Goal: Task Accomplishment & Management: Complete application form

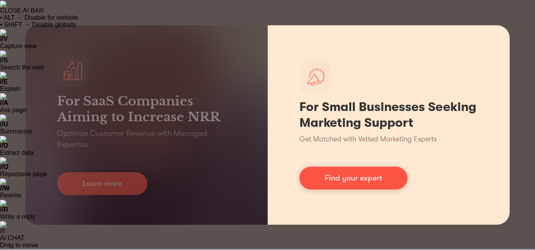
click at [494, 160] on div "For Small Businesses Seeking Marketing Support Get Matched with Vetted Marketin…" at bounding box center [388, 125] width 242 height 200
click at [507, 154] on div "For Small Businesses Seeking Marketing Support Get Matched with Vetted Marketin…" at bounding box center [388, 125] width 242 height 200
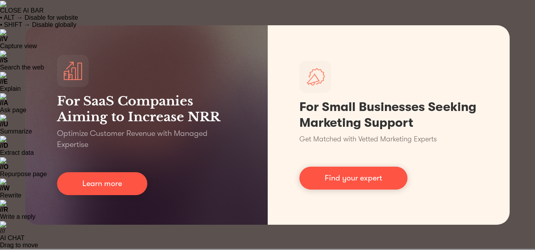
click at [523, 156] on div "For SaaS Companies Aiming to Increase NRR Optimize Customer Revenue with Manage…" at bounding box center [267, 125] width 535 height 250
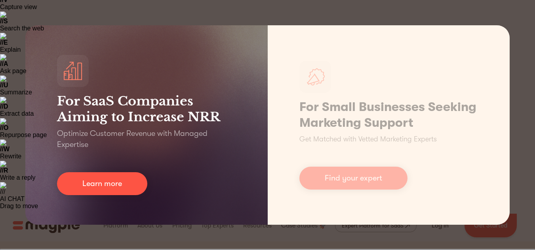
scroll to position [119, 0]
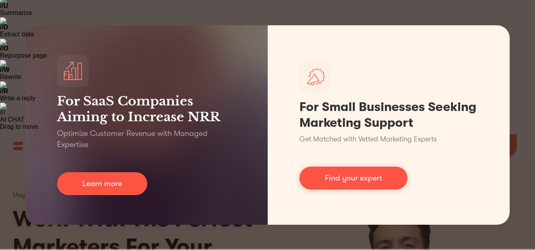
click at [53, 14] on div "For SaaS Companies Aiming to Increase NRR Optimize Customer Revenue with Manage…" at bounding box center [267, 125] width 535 height 250
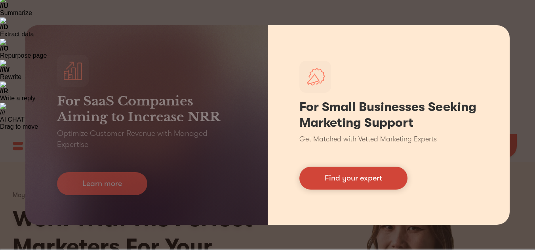
click at [358, 176] on link "Find your expert" at bounding box center [353, 178] width 108 height 23
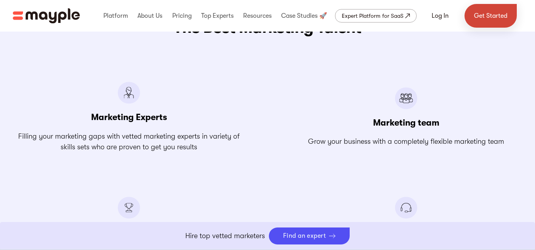
scroll to position [1108, 0]
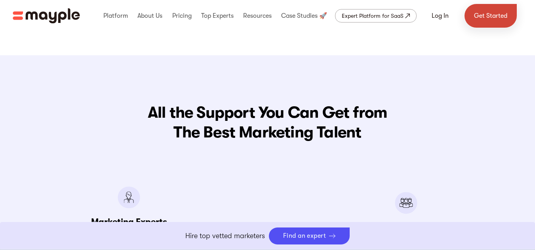
click at [484, 18] on link "Get Started" at bounding box center [490, 16] width 52 height 24
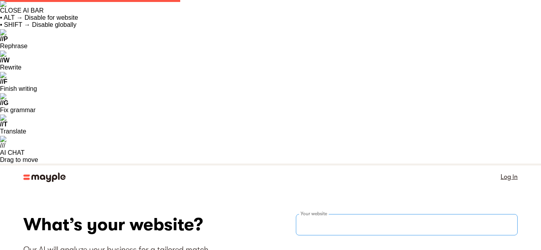
click at [308, 214] on input "websiteStep" at bounding box center [407, 224] width 222 height 21
click at [505, 172] on link "Log in" at bounding box center [508, 177] width 17 height 11
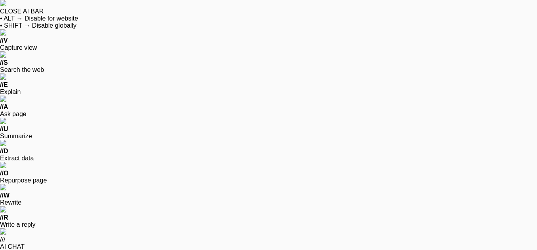
type input "+91 80546 24561"
select select "FREELANCER"
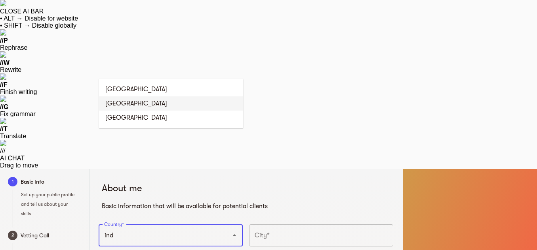
click at [119, 103] on li "India" at bounding box center [171, 104] width 144 height 14
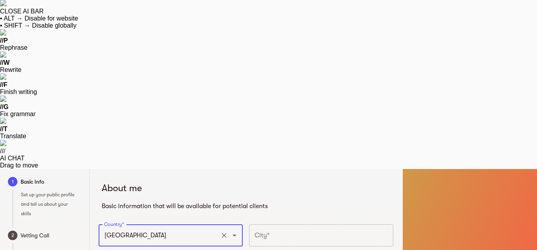
type input "India"
click at [273, 225] on input "text" at bounding box center [321, 236] width 144 height 22
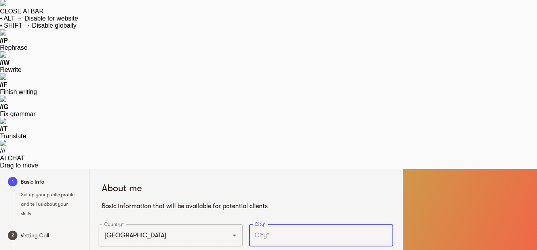
click at [277, 225] on input "text" at bounding box center [321, 236] width 144 height 22
click at [285, 225] on input "text" at bounding box center [321, 236] width 144 height 22
type input "Chandigarh"
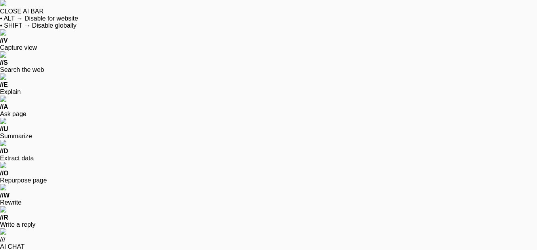
select select "2012"
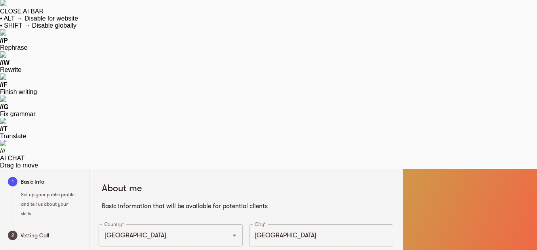
paste input "https://www.linkedin.com/in/ritu-bijalwan-seo-manager/"
type input "https://www.linkedin.com/in/ritu-bijalwan-seo-manager"
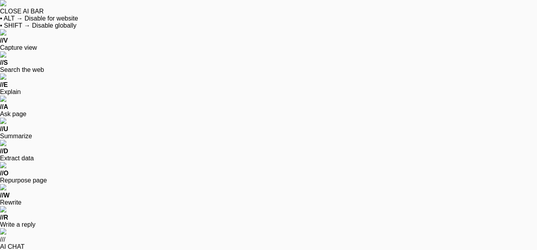
click at [0, 0] on input "10" at bounding box center [0, 0] width 0 height 0
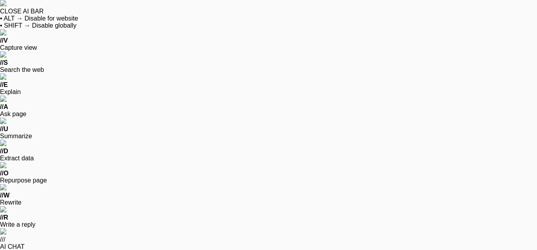
click at [0, 0] on input "10" at bounding box center [0, 0] width 0 height 0
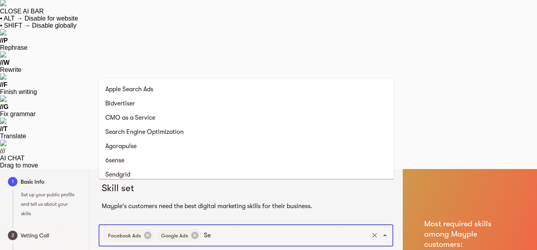
type input "Sea"
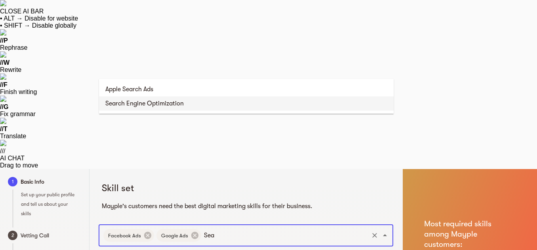
click at [205, 100] on li "Search Engine Optimization" at bounding box center [246, 104] width 294 height 14
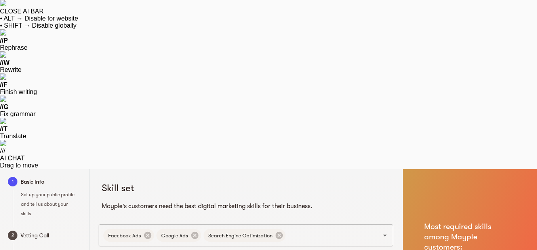
click at [0, 0] on input "10" at bounding box center [0, 0] width 0 height 0
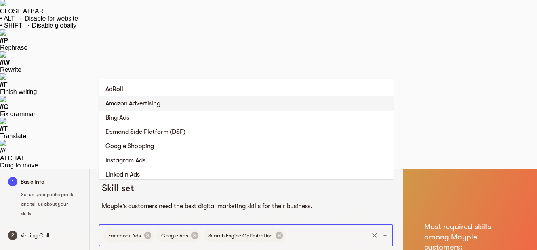
click at [308, 228] on input "text" at bounding box center [326, 235] width 81 height 15
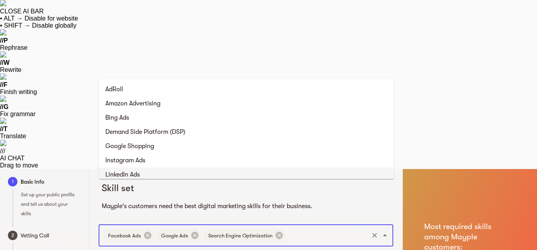
click at [152, 174] on li "LinkedIn Ads" at bounding box center [246, 175] width 294 height 14
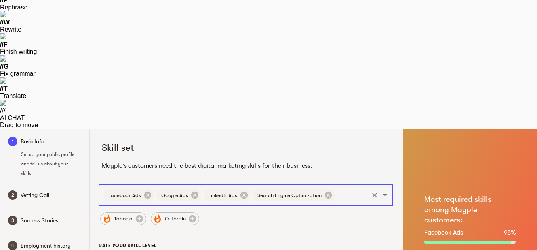
scroll to position [41, 0]
click at [0, 0] on input "10" at bounding box center [0, 0] width 0 height 0
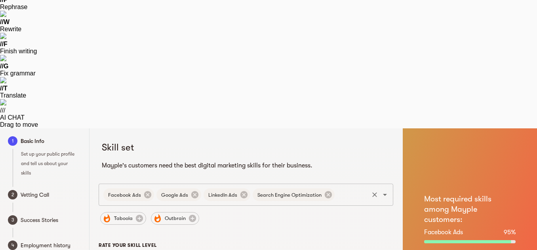
click at [344, 188] on input "text" at bounding box center [352, 195] width 32 height 15
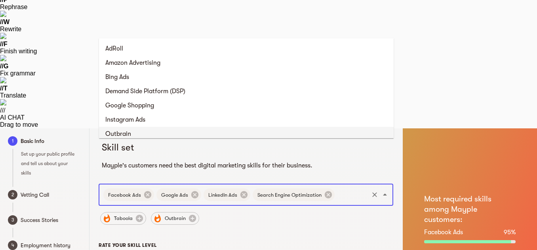
scroll to position [4, 0]
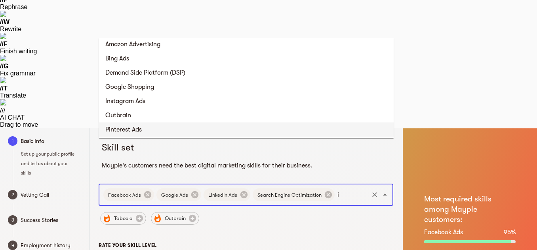
type input "in"
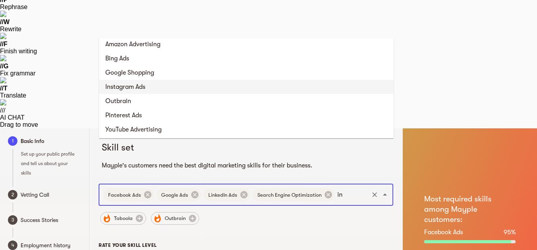
click at [136, 85] on li "Instagram Ads" at bounding box center [246, 87] width 294 height 14
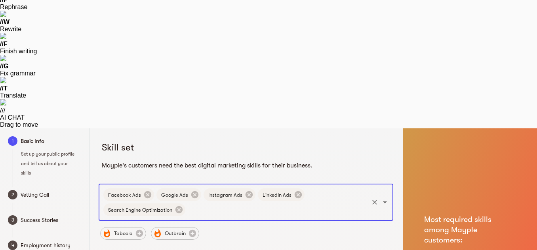
click at [0, 0] on input "10" at bounding box center [0, 0] width 0 height 0
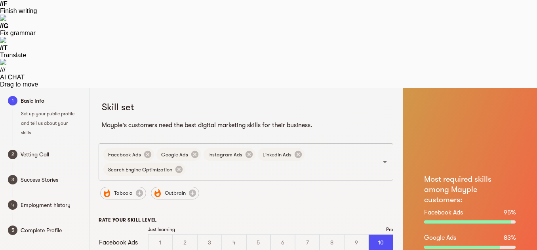
scroll to position [82, 0]
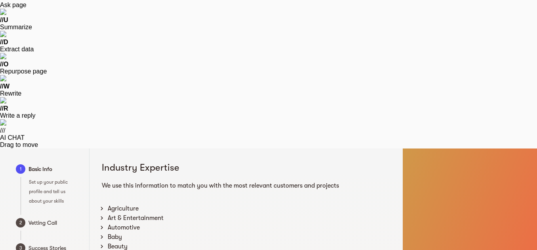
scroll to position [121, 0]
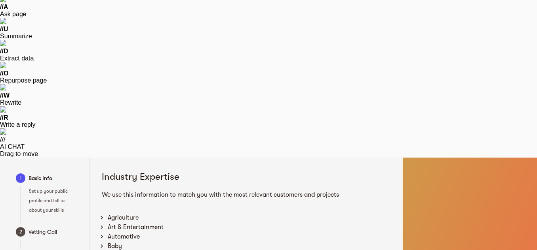
scroll to position [0, 0]
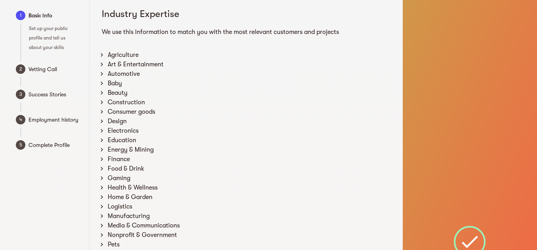
scroll to position [277, 0]
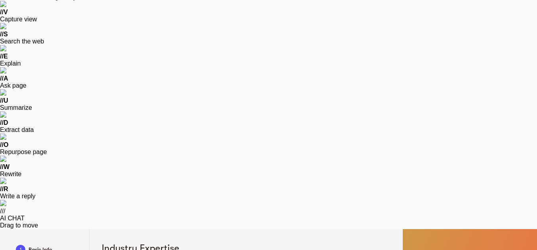
scroll to position [15, 0]
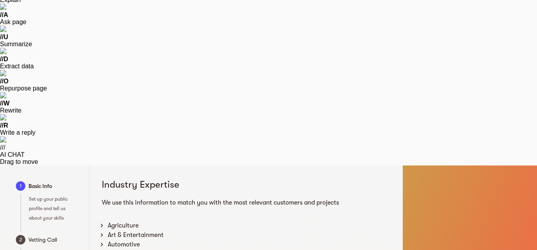
scroll to position [94, 0]
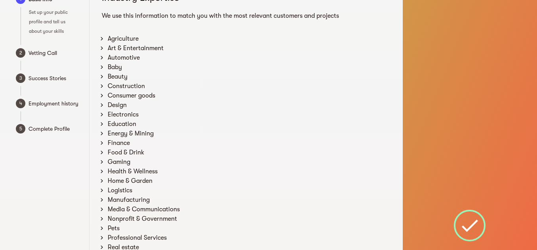
scroll to position [292, 0]
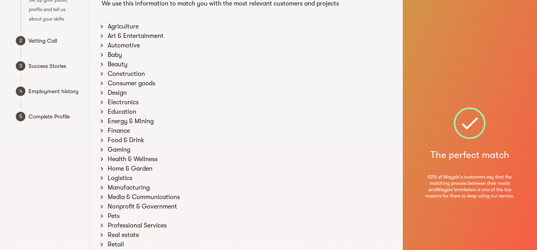
scroll to position [133, 0]
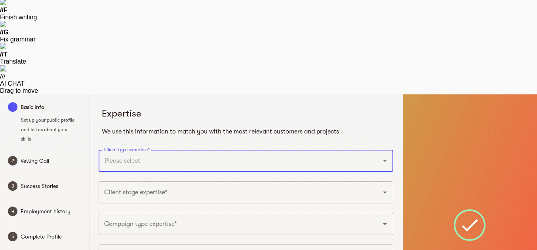
scroll to position [82, 0]
